Goal: Find specific page/section: Find specific page/section

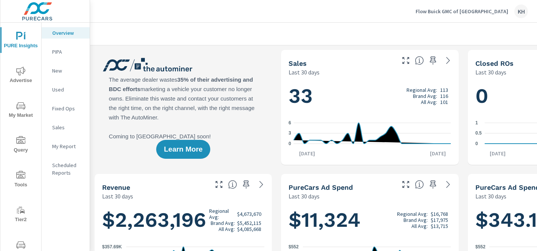
scroll to position [27, 0]
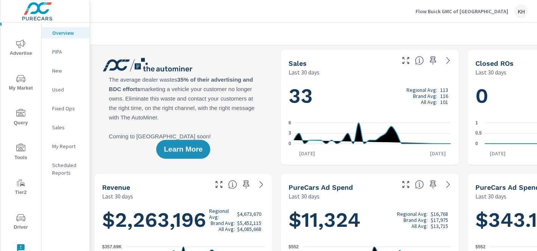
click at [26, 226] on span "Driver" at bounding box center [21, 222] width 36 height 19
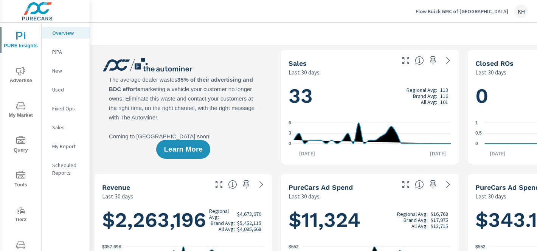
scroll to position [27, 0]
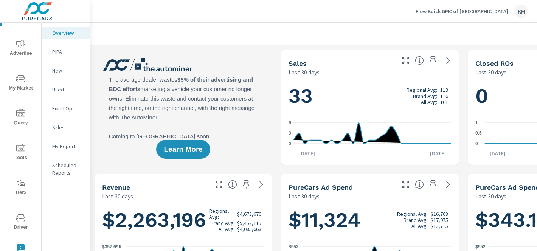
click at [26, 212] on button "Driver" at bounding box center [20, 222] width 41 height 26
